Goal: Task Accomplishment & Management: Manage account settings

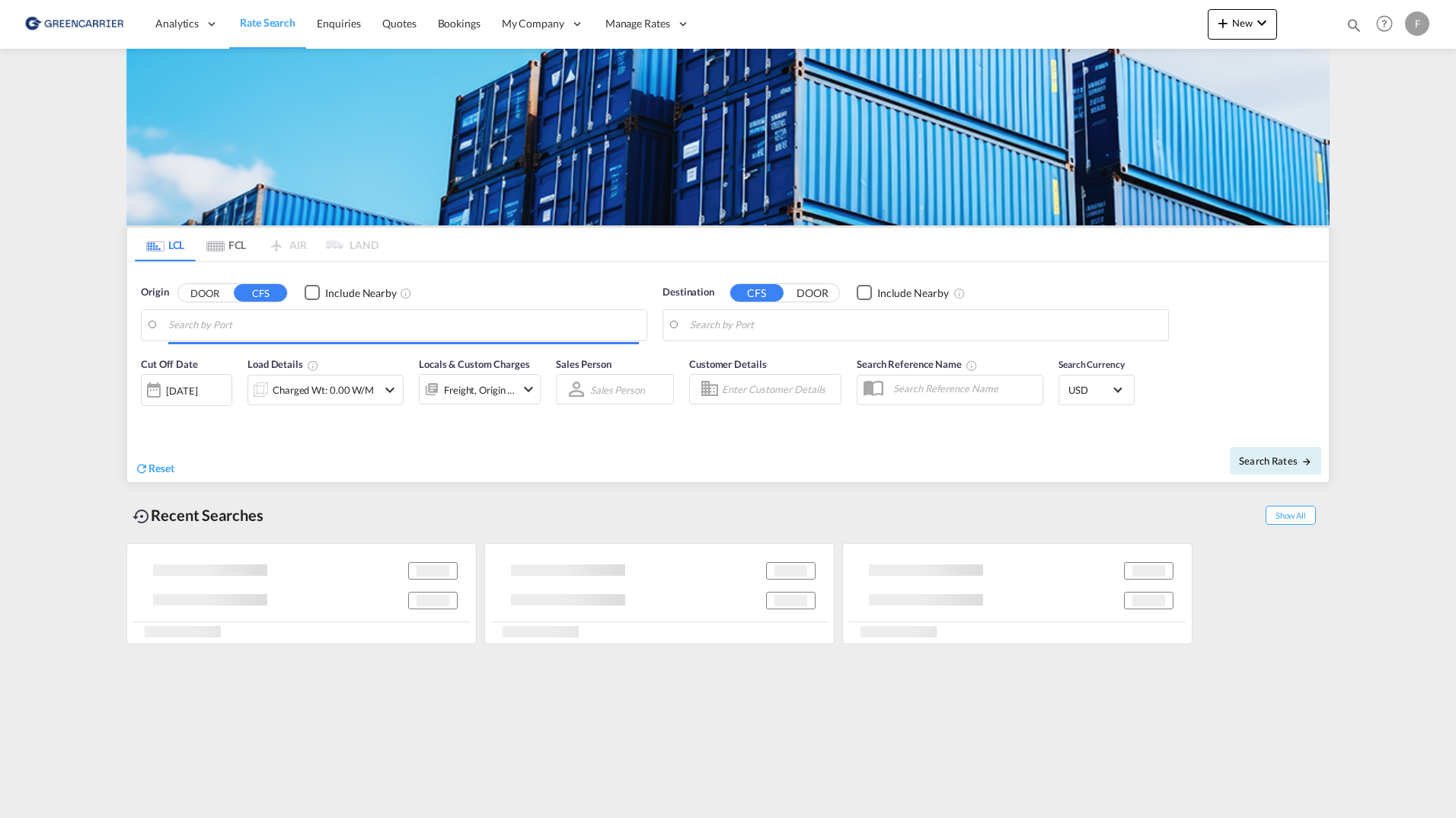
type input "SE-11260, [GEOGRAPHIC_DATA], [GEOGRAPHIC_DATA]"
type input "[GEOGRAPHIC_DATA], SGSIN"
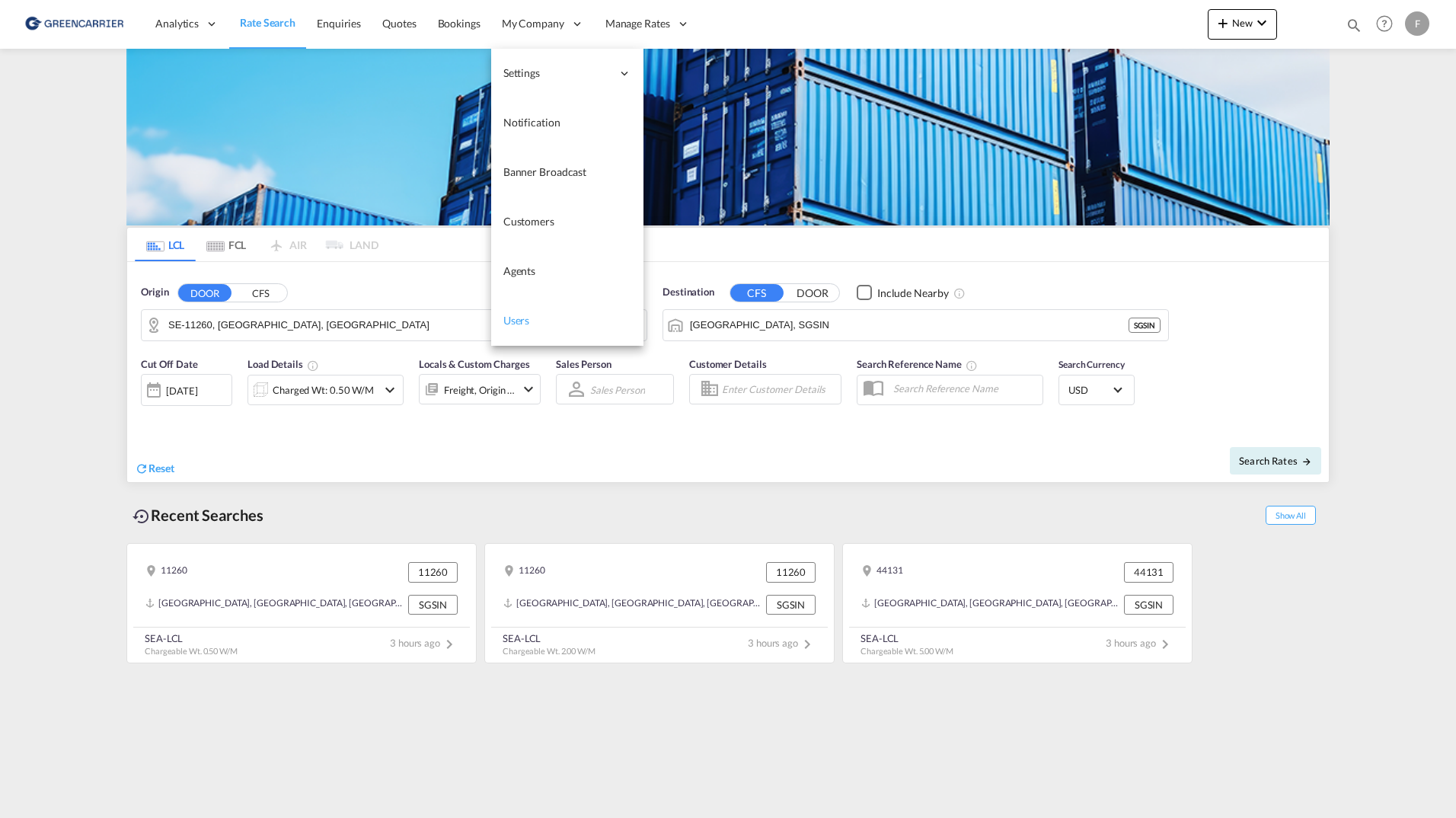
click at [527, 322] on span "Users" at bounding box center [517, 320] width 27 height 13
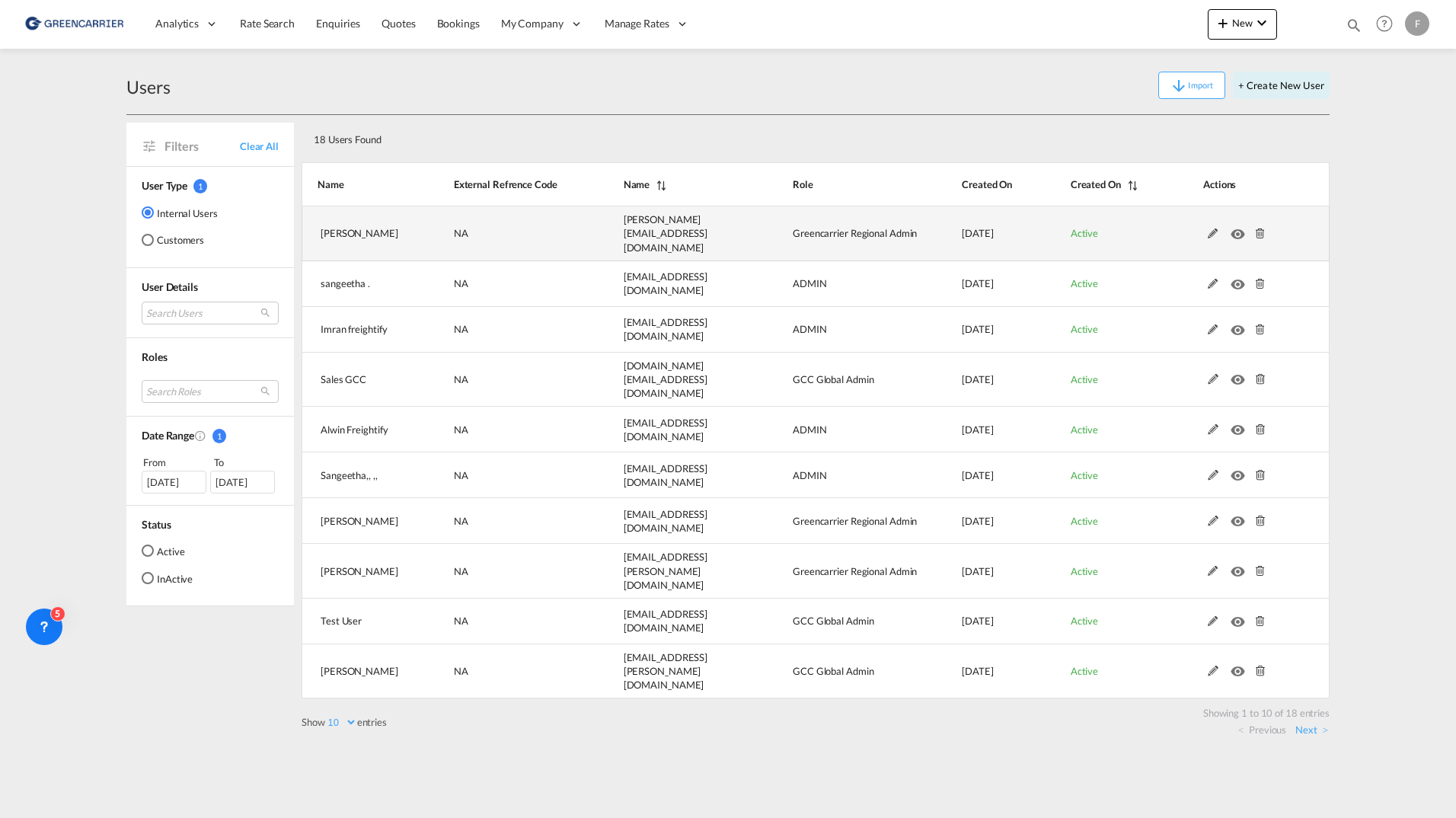
click at [1212, 230] on md-icon at bounding box center [1213, 234] width 20 height 11
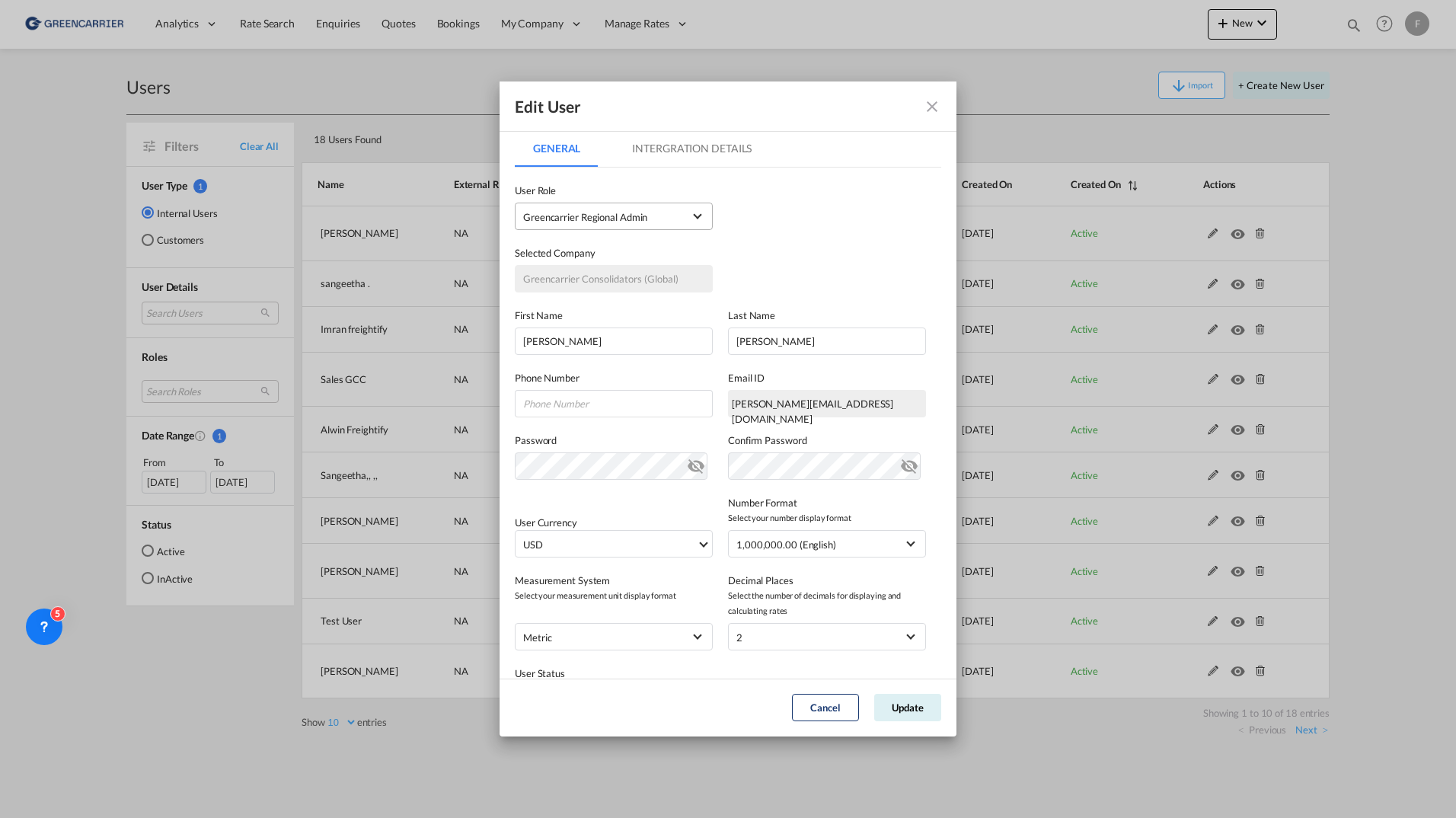
click at [652, 222] on span "Greencarrier Regional Admin USER_DEFINED" at bounding box center [603, 217] width 160 height 15
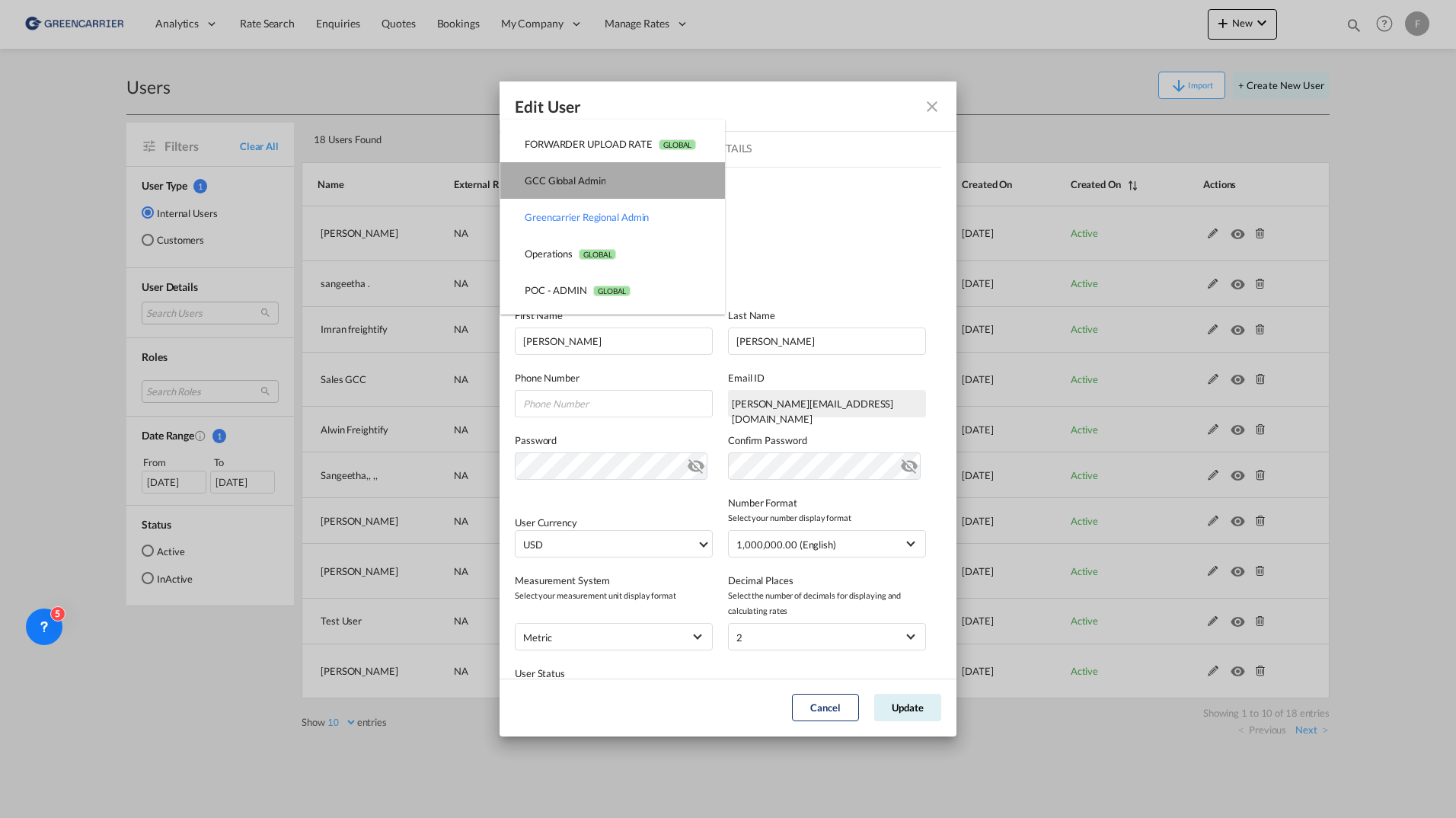
click at [620, 182] on md-option "GCC Global Admin USER_DEFINED" at bounding box center [613, 180] width 225 height 36
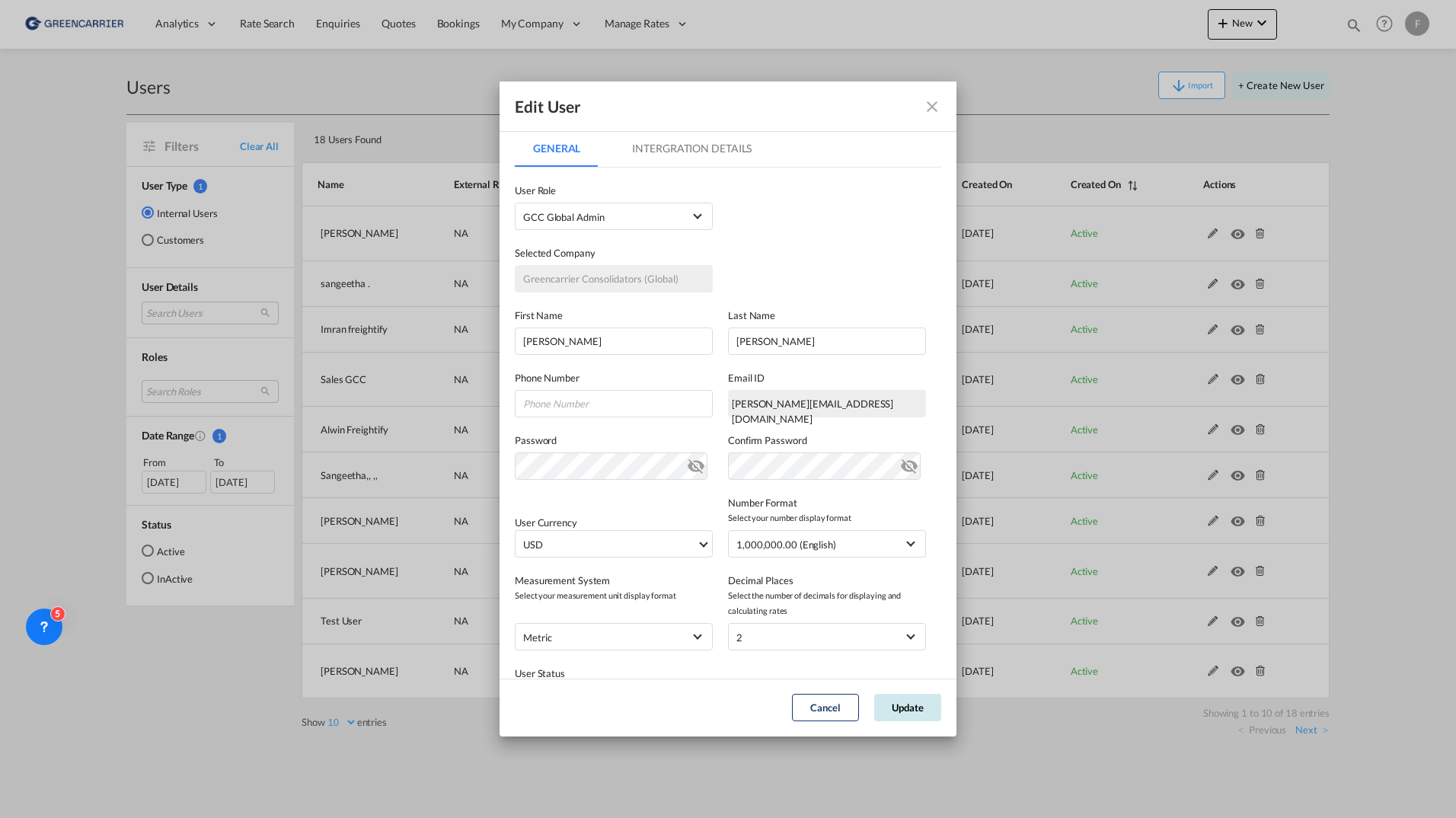
click at [898, 714] on button "Update" at bounding box center [907, 707] width 67 height 28
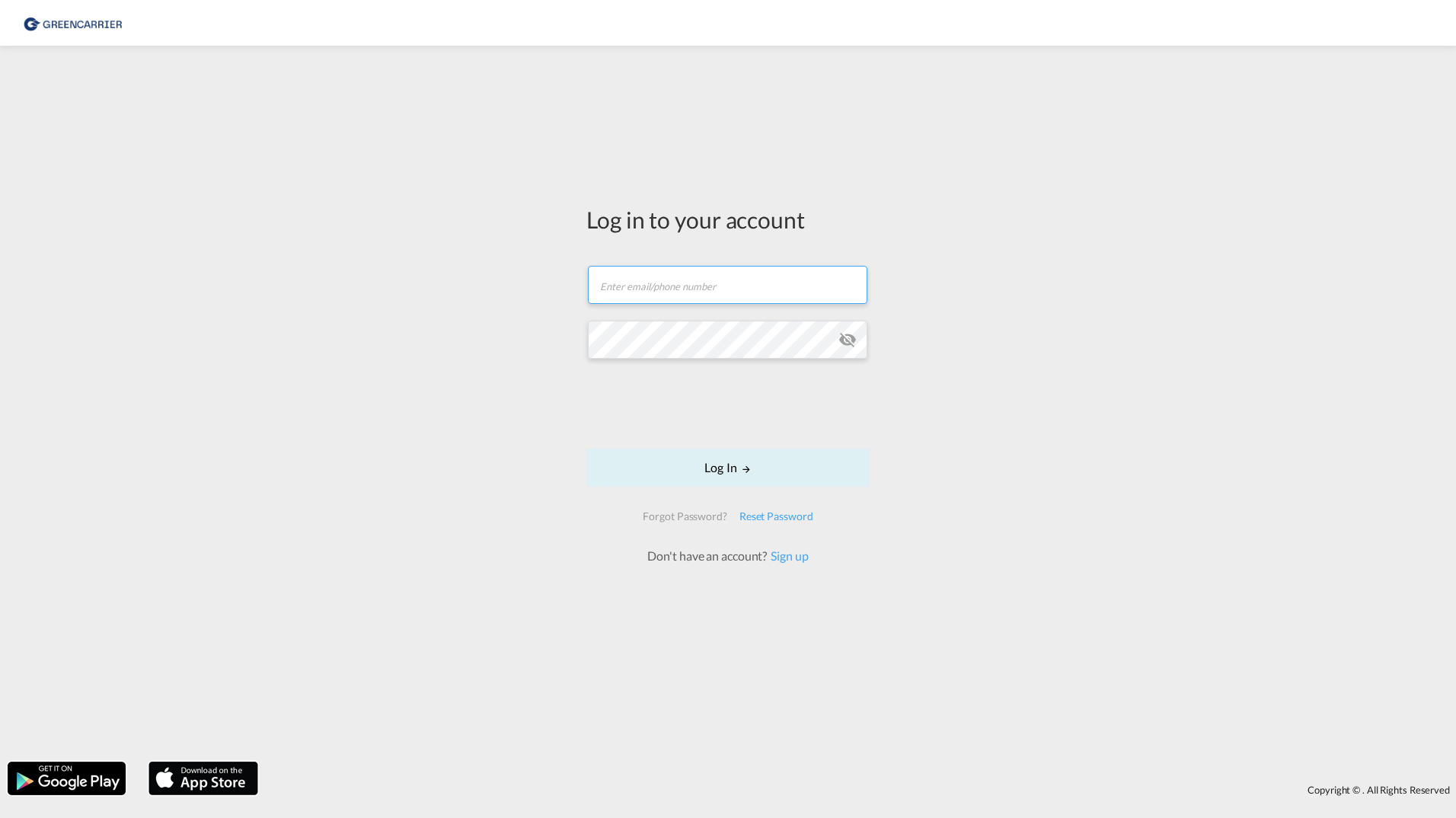
type input "[PERSON_NAME][EMAIL_ADDRESS][DOMAIN_NAME]"
click at [640, 470] on button "Log In" at bounding box center [728, 467] width 283 height 38
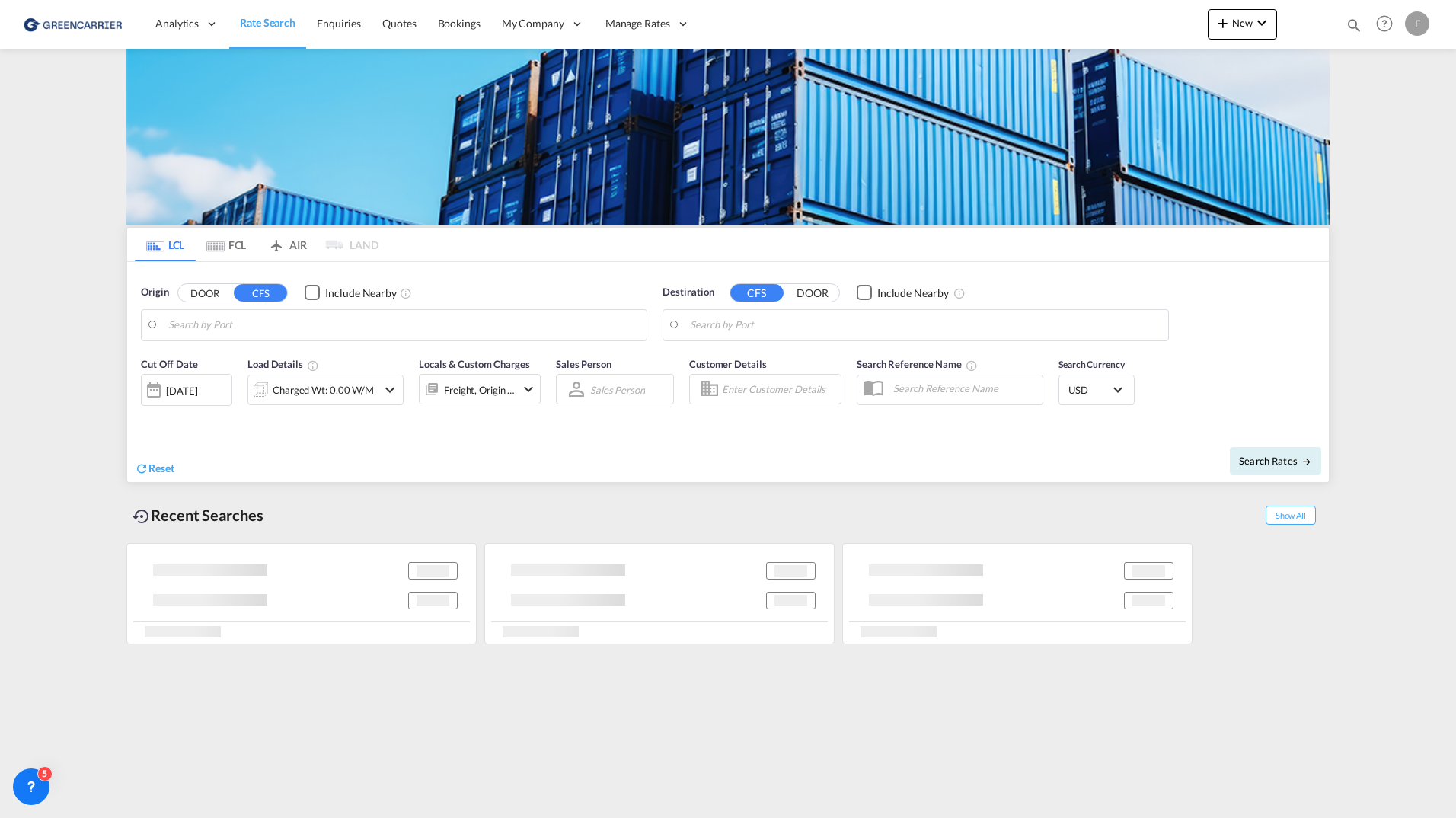
type input "Hamburg, DEHAM"
type input "Callao, PECLL"
